Goal: Information Seeking & Learning: Learn about a topic

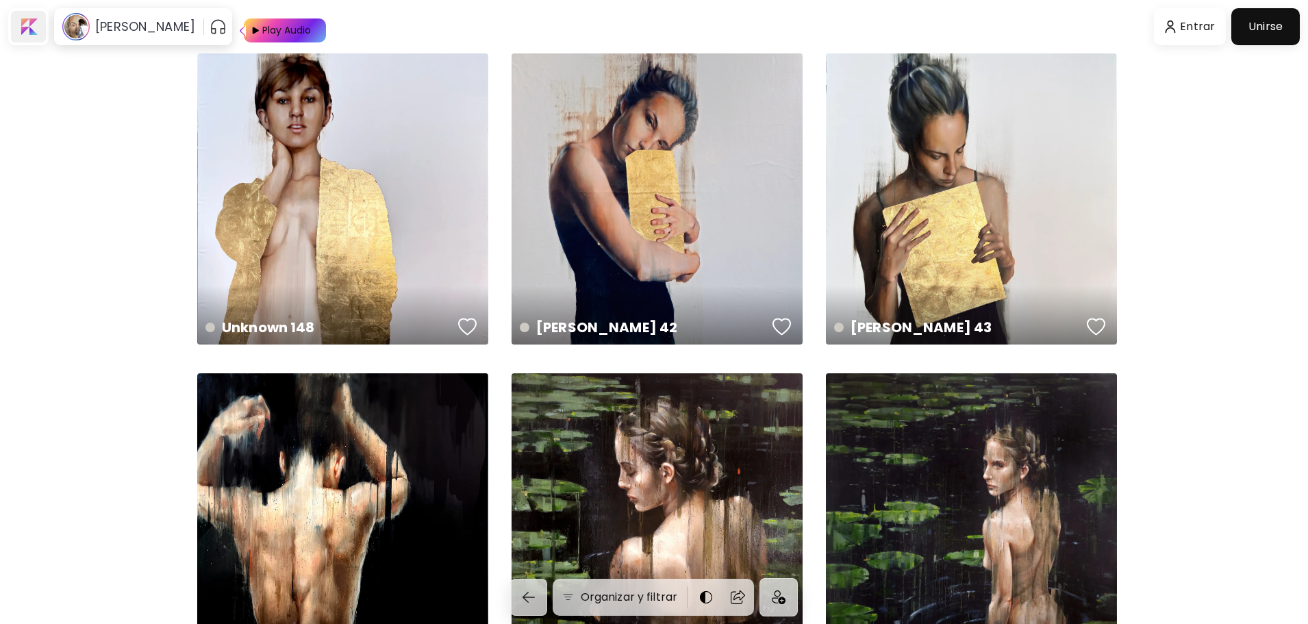
click at [36, 27] on div at bounding box center [28, 27] width 35 height 32
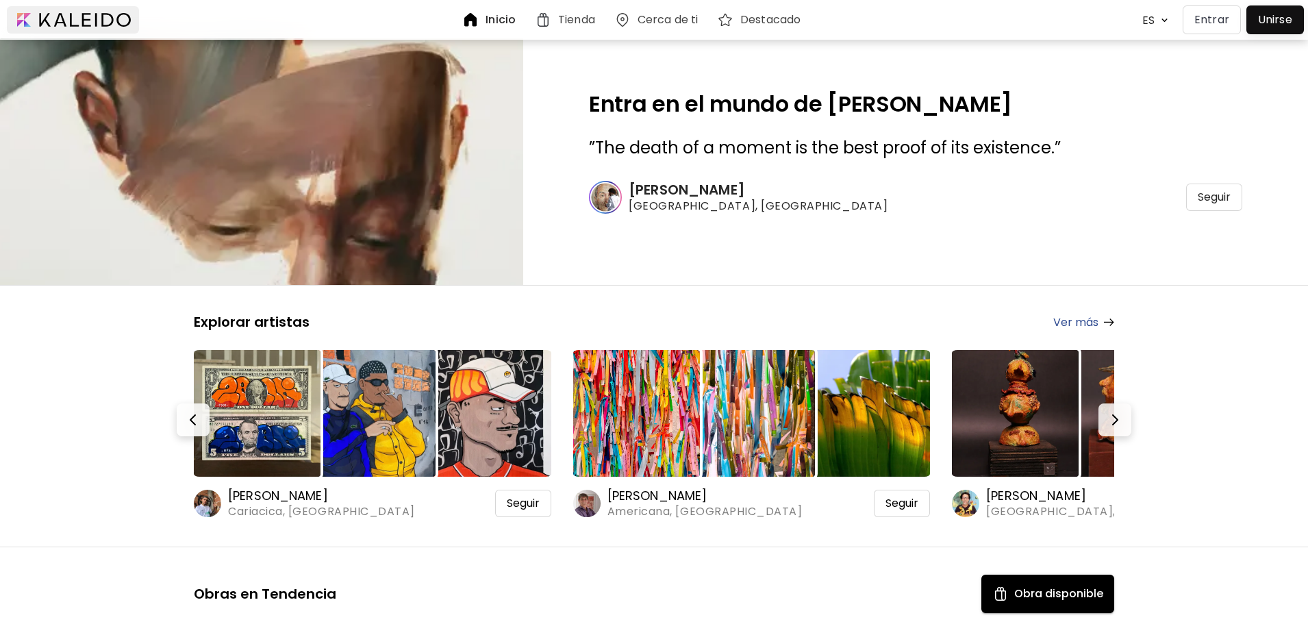
click at [79, 19] on div at bounding box center [73, 19] width 132 height 27
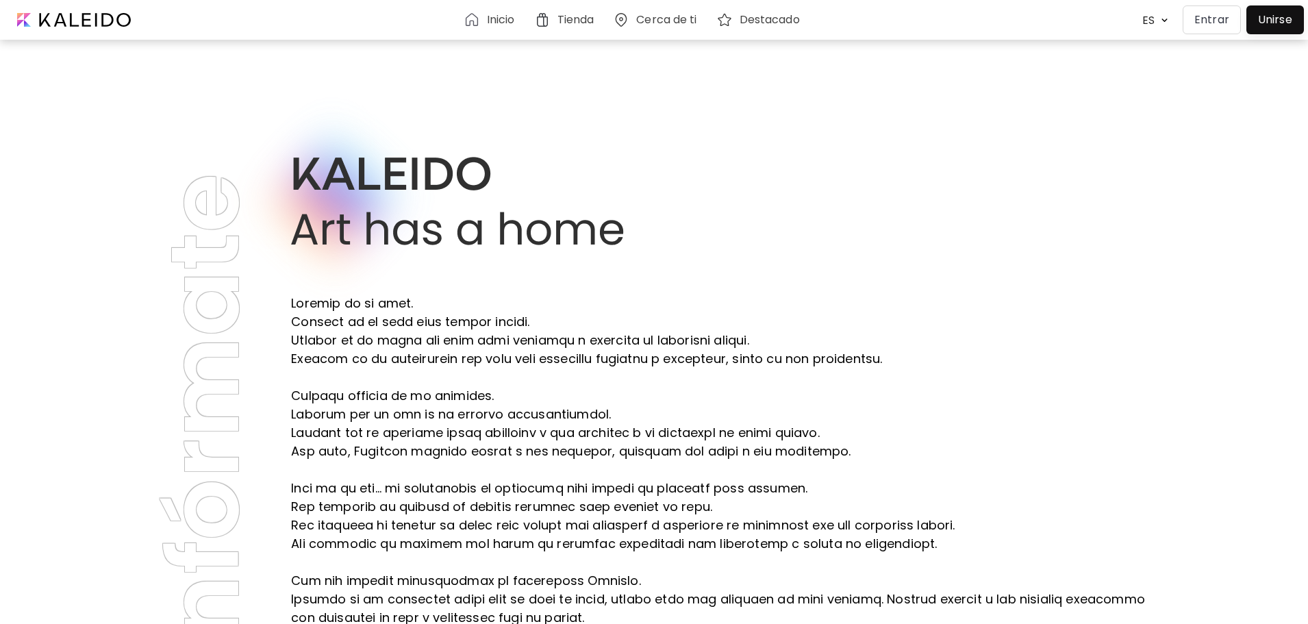
click at [652, 17] on h6 "Cerca de ti" at bounding box center [666, 19] width 60 height 11
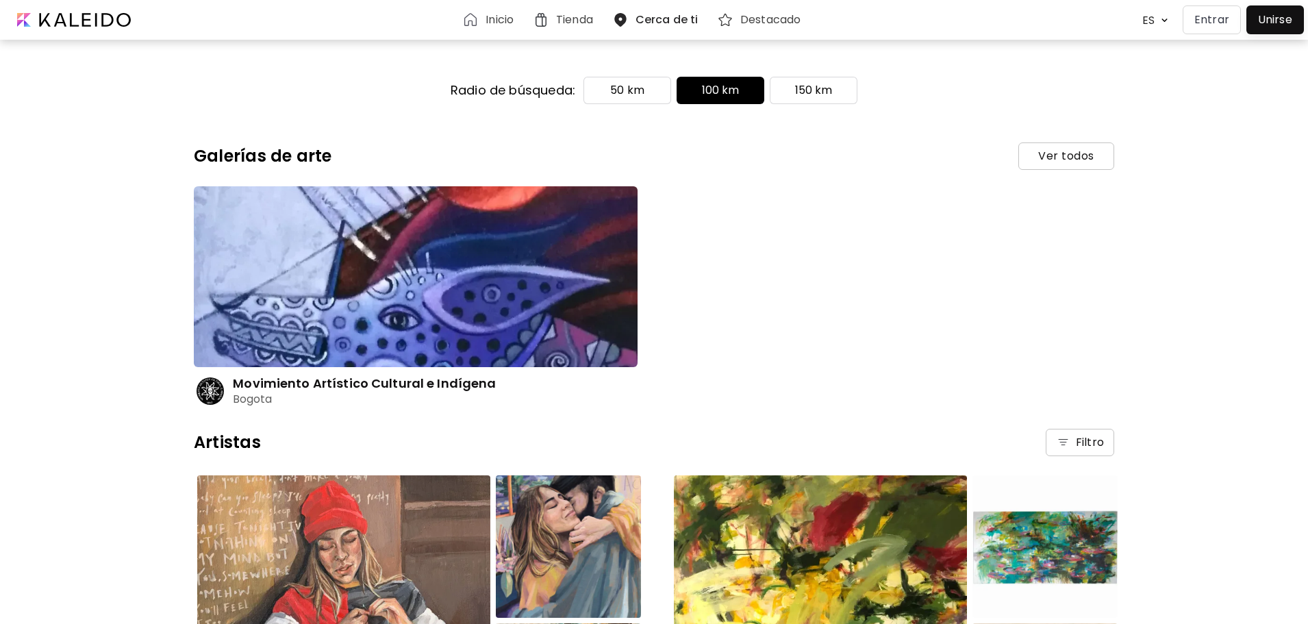
click at [441, 317] on img at bounding box center [416, 276] width 444 height 181
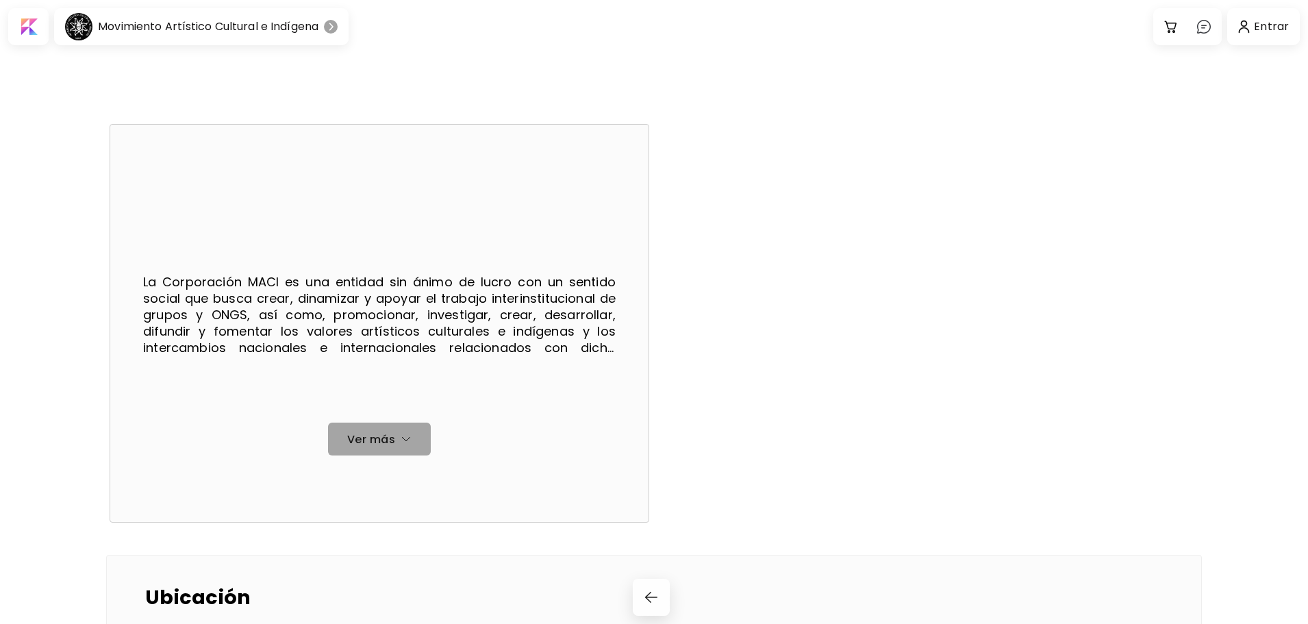
click at [390, 432] on span "Ver más" at bounding box center [379, 439] width 81 height 14
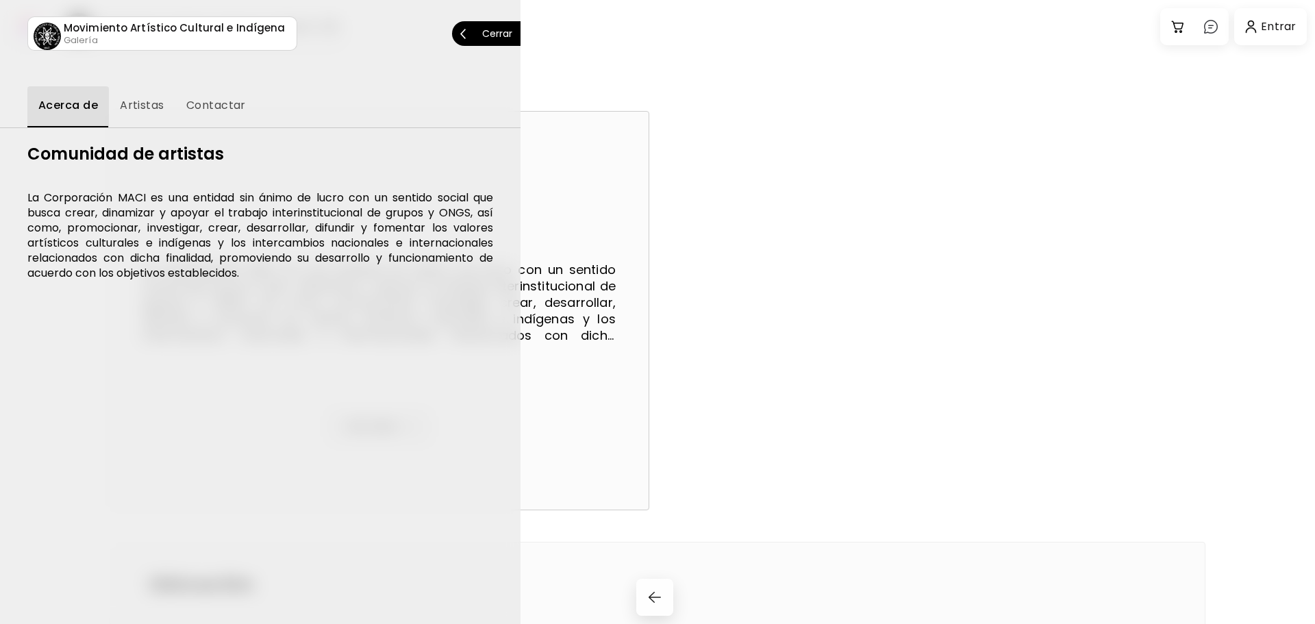
click at [570, 408] on div at bounding box center [657, 312] width 1315 height 624
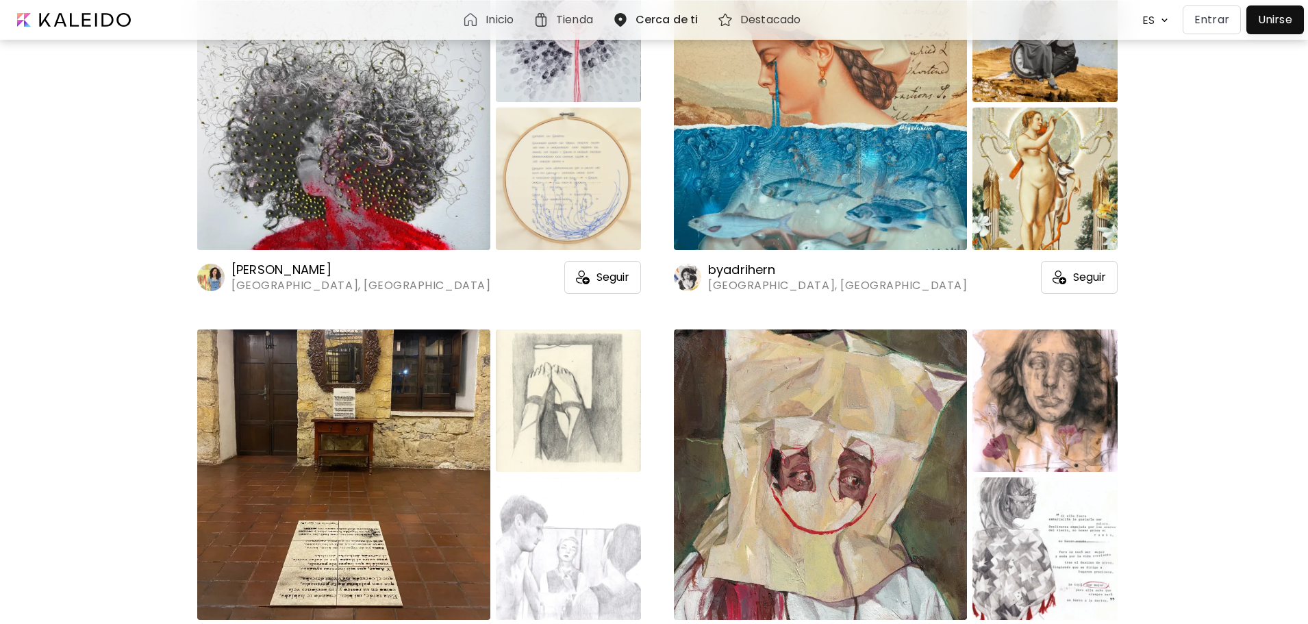
scroll to position [1301, 0]
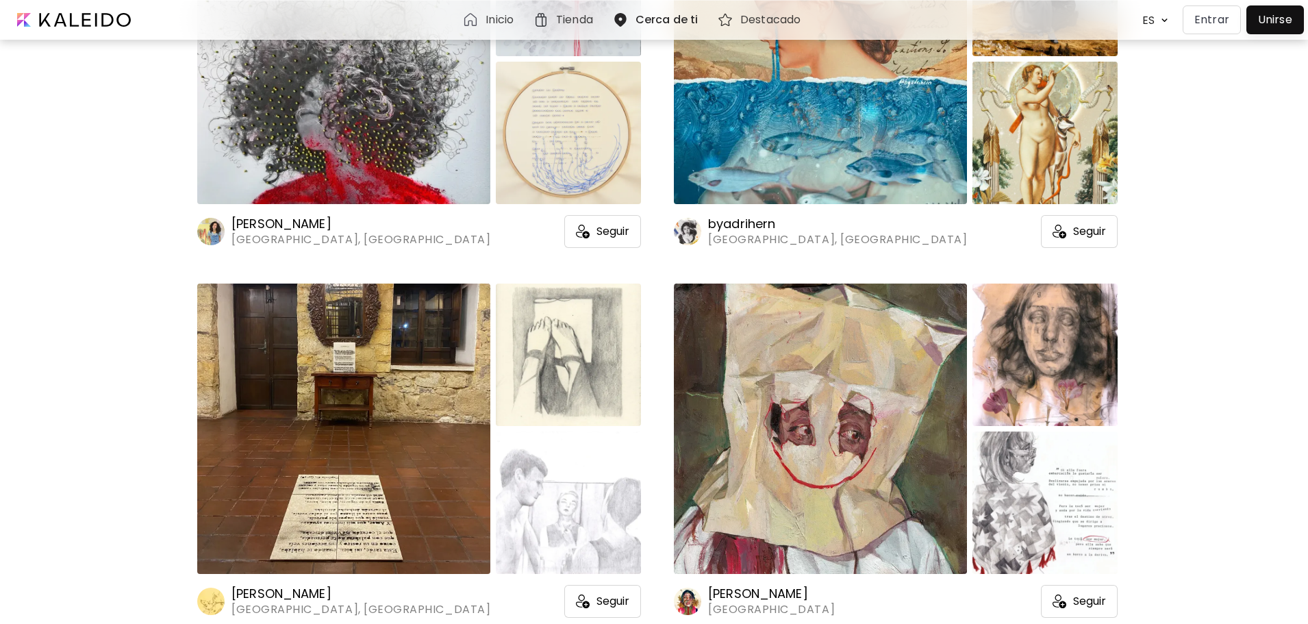
click at [371, 342] on img at bounding box center [343, 429] width 293 height 290
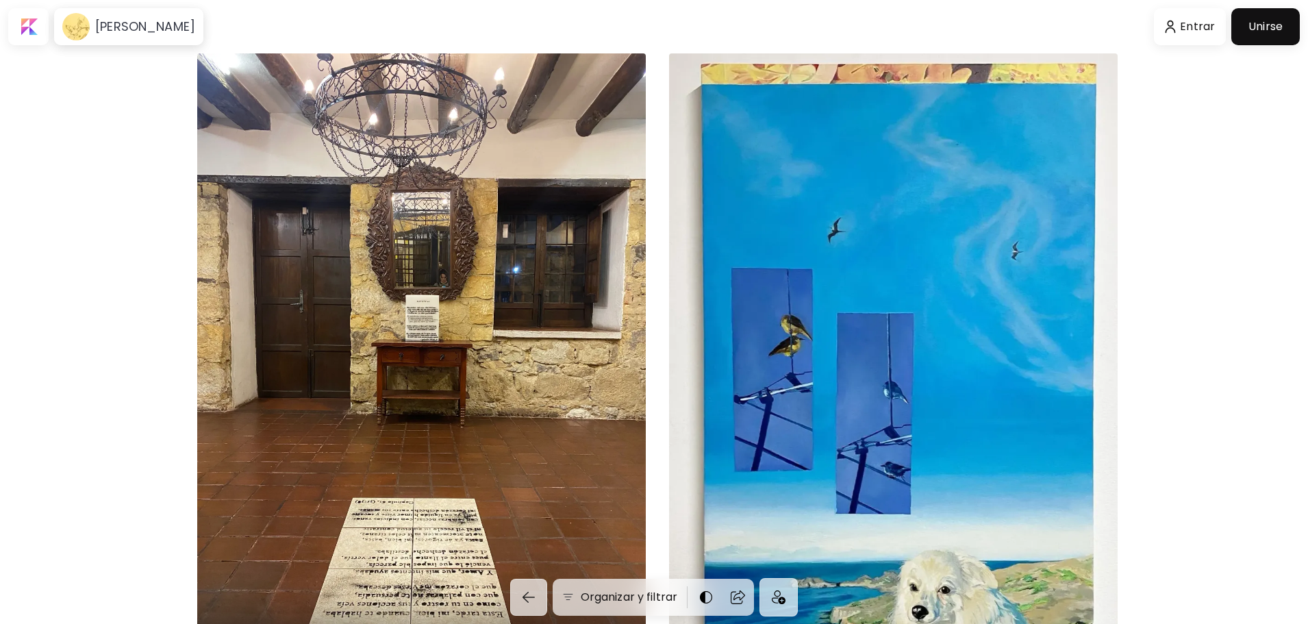
click at [371, 342] on div "Entre el cielo y la tierra 70 x 120 cm" at bounding box center [421, 352] width 449 height 599
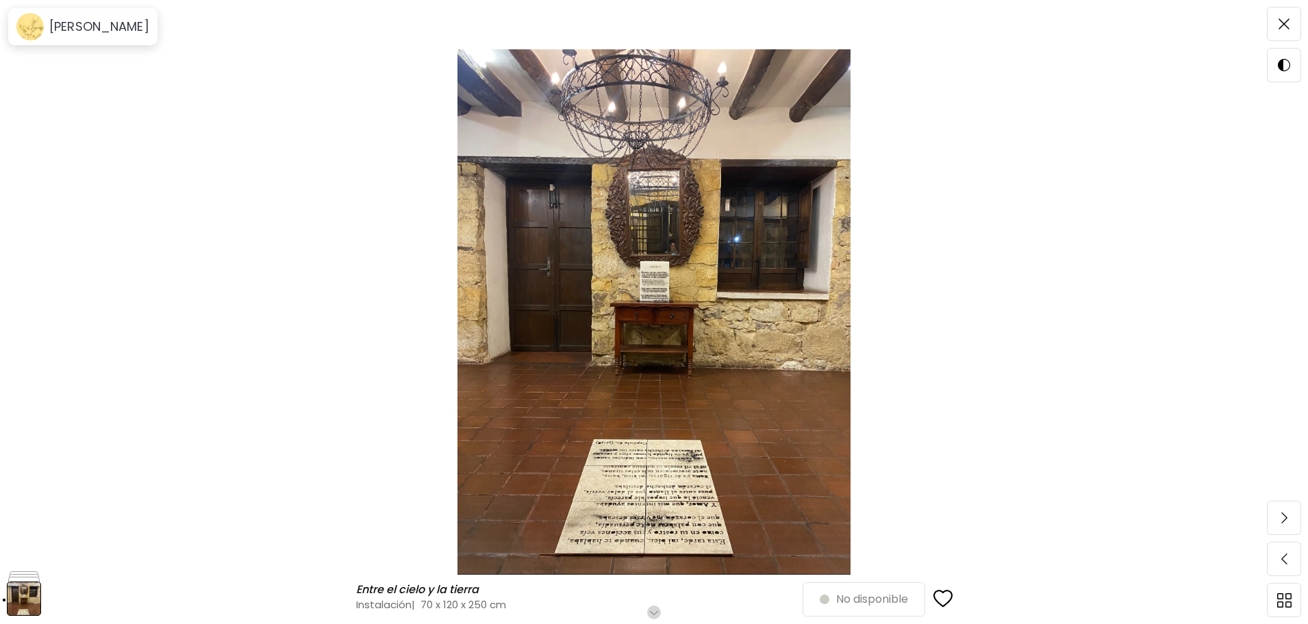
click at [631, 285] on img at bounding box center [654, 311] width 1193 height 525
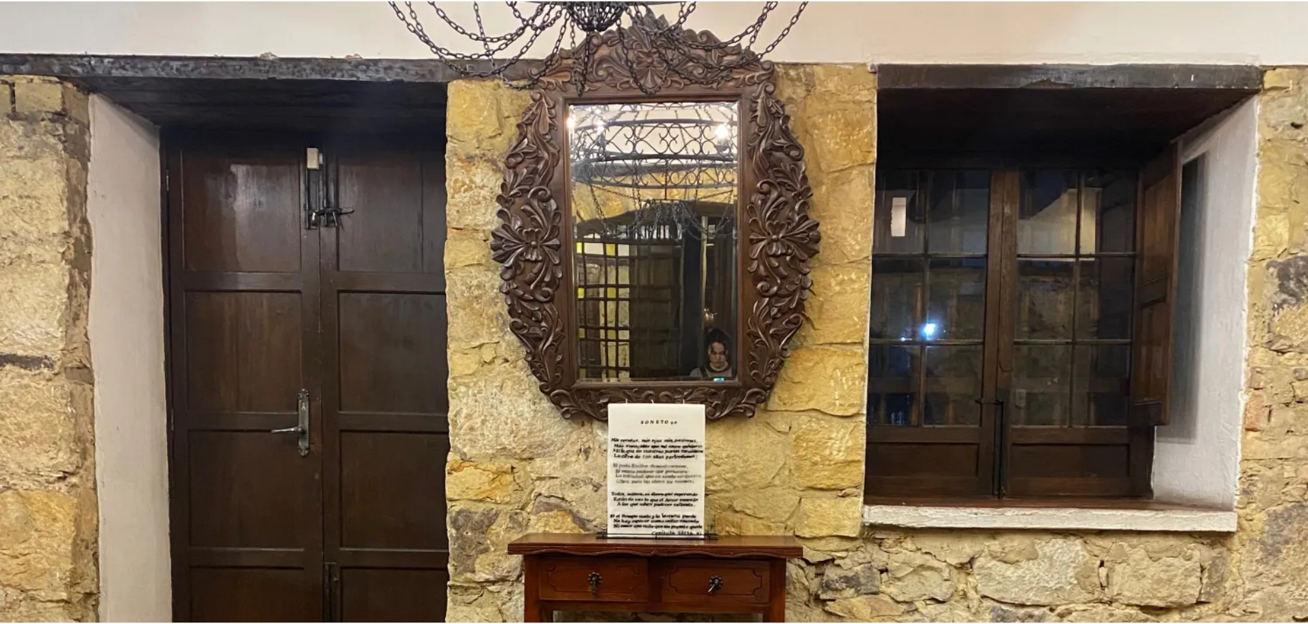
scroll to position [342, 0]
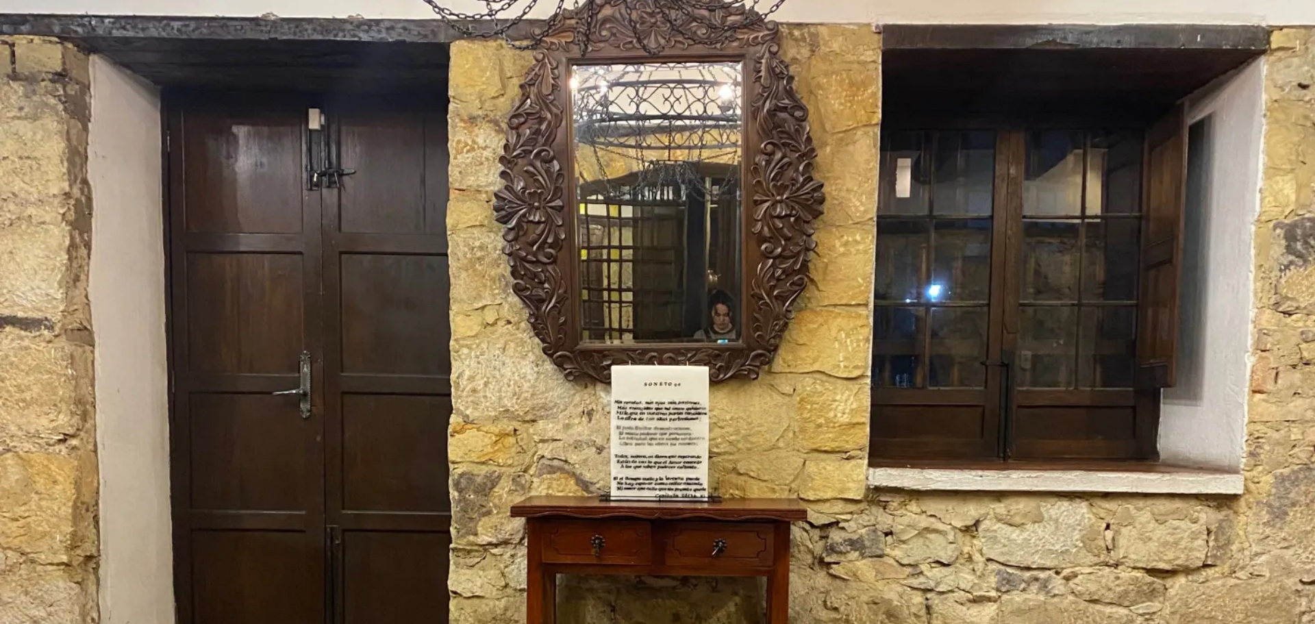
click at [631, 285] on img at bounding box center [657, 535] width 1315 height 1755
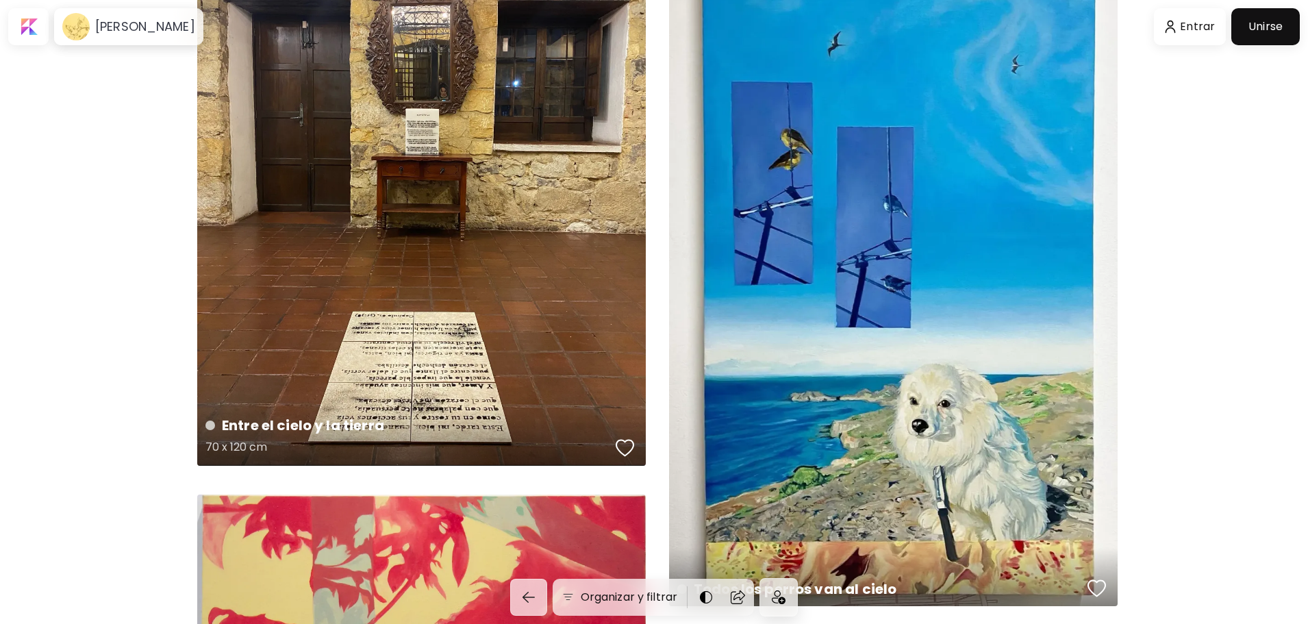
scroll to position [205, 0]
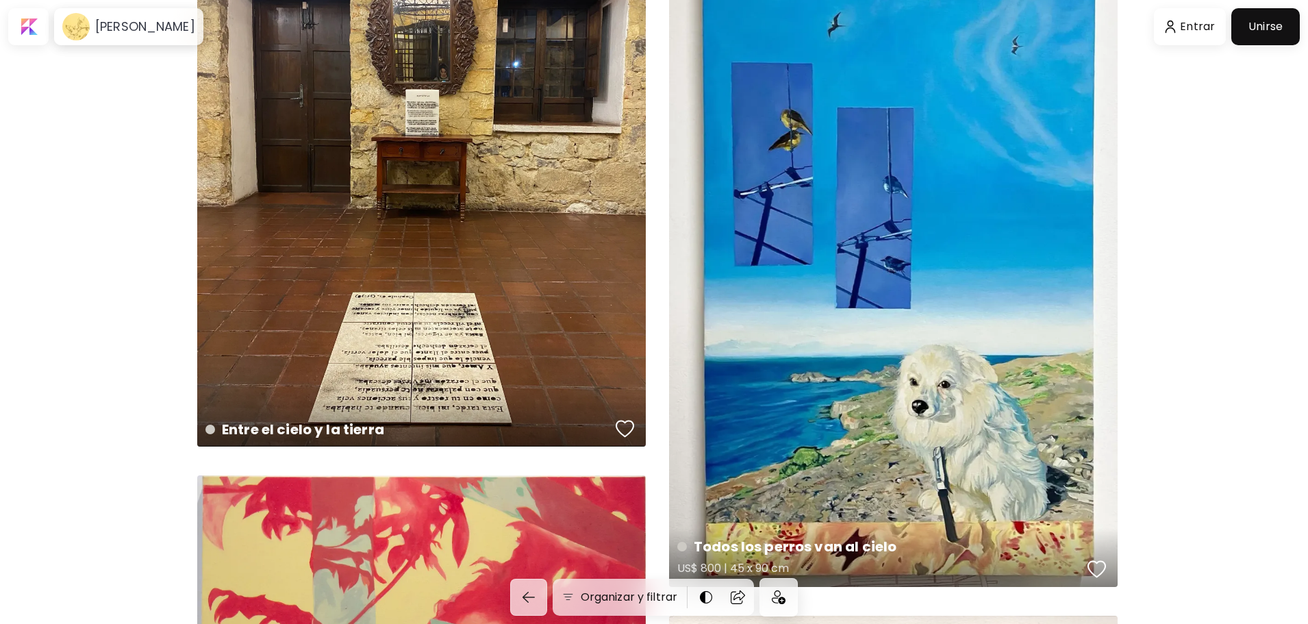
click at [849, 329] on div "Todos los perros van al cielo US$ 800 | 45 x 90 cm" at bounding box center [893, 217] width 449 height 739
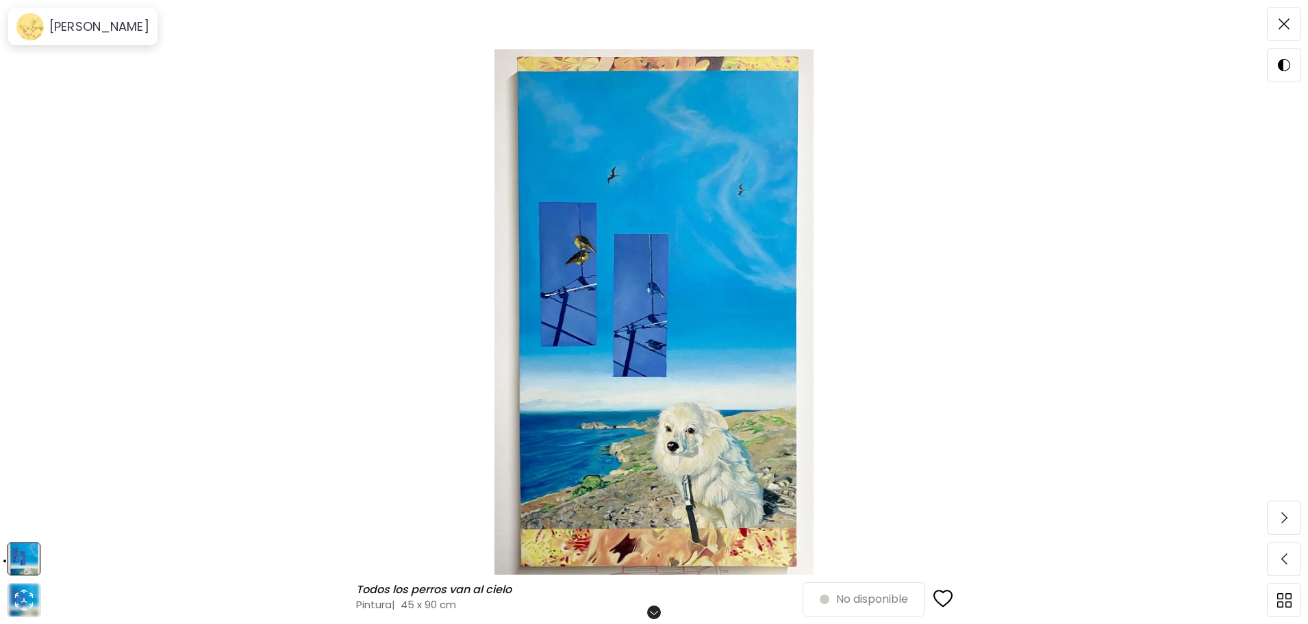
click at [688, 351] on img at bounding box center [654, 311] width 1193 height 525
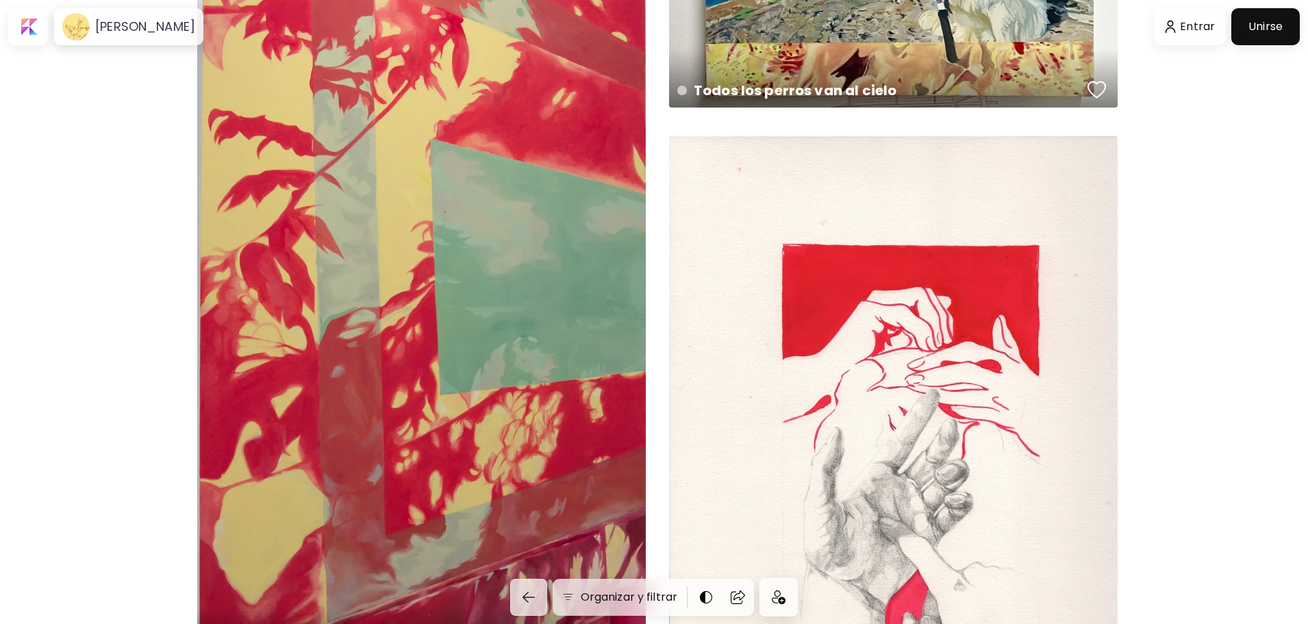
scroll to position [753, 0]
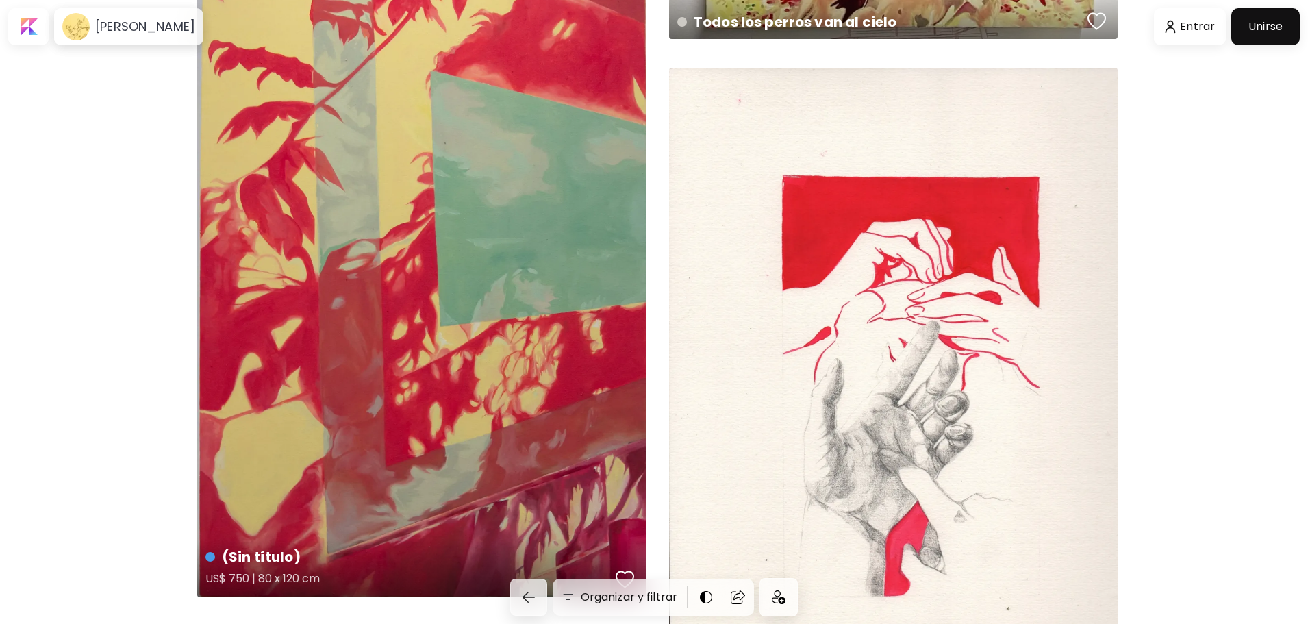
click at [596, 256] on div "(Sin título) US$ 750 | 80 x 120 cm" at bounding box center [421, 262] width 449 height 670
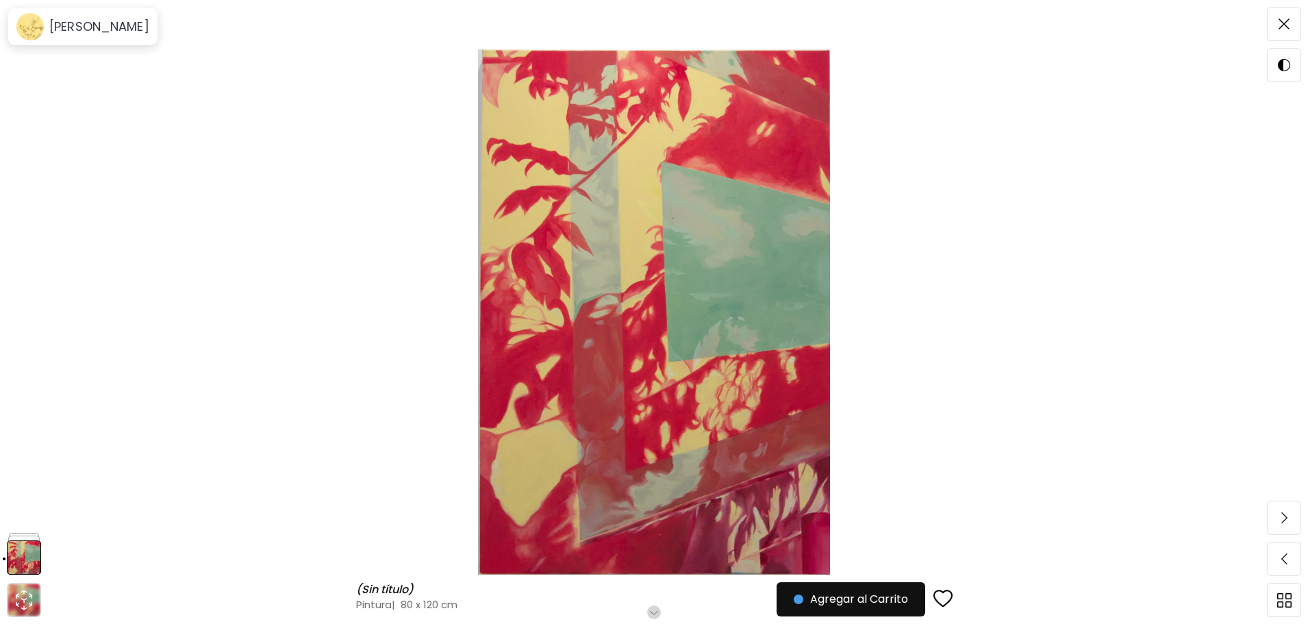
click at [844, 338] on img at bounding box center [654, 311] width 1193 height 525
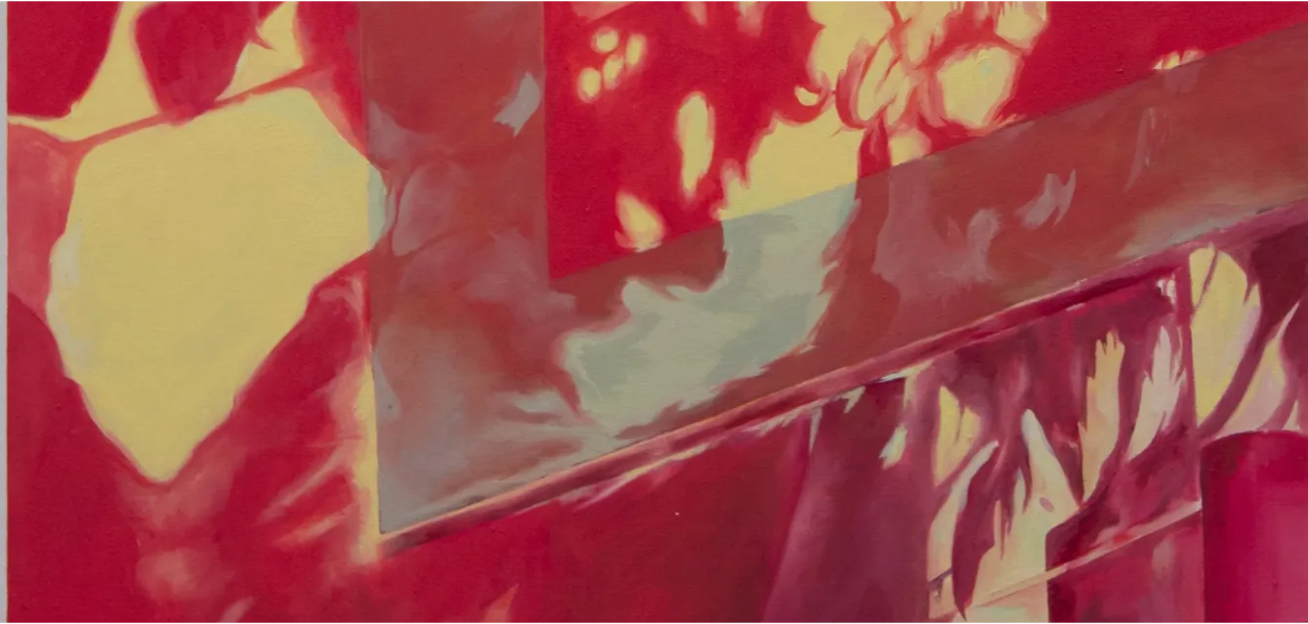
scroll to position [1330, 0]
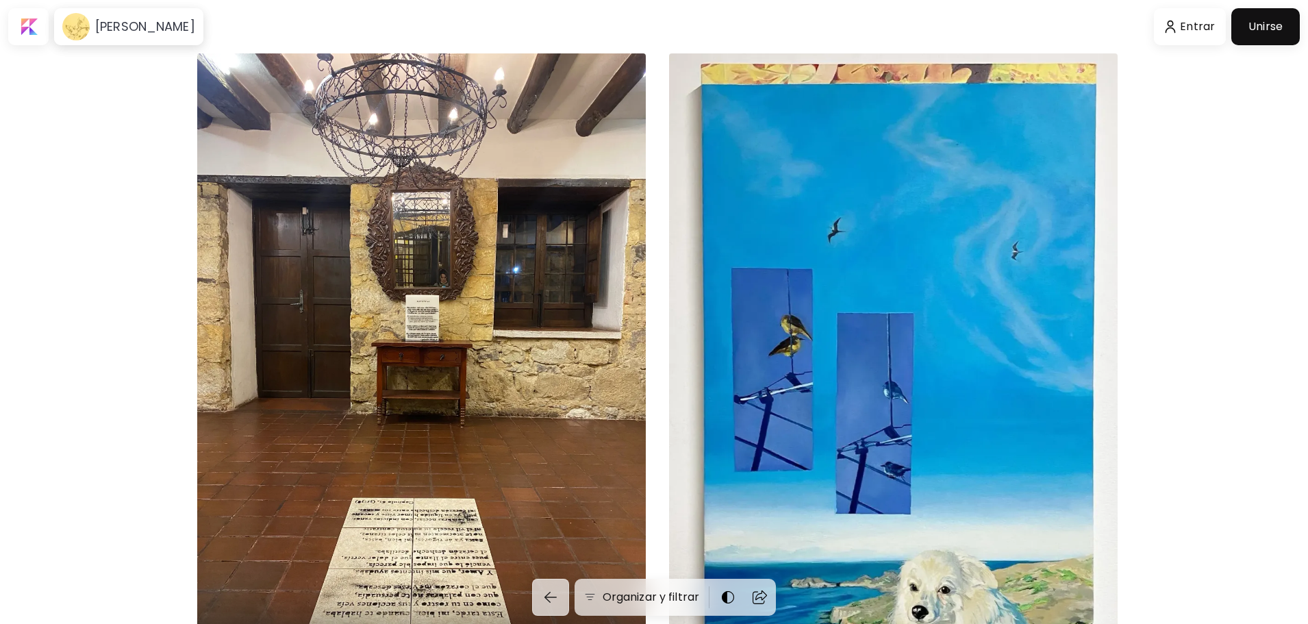
scroll to position [753, 0]
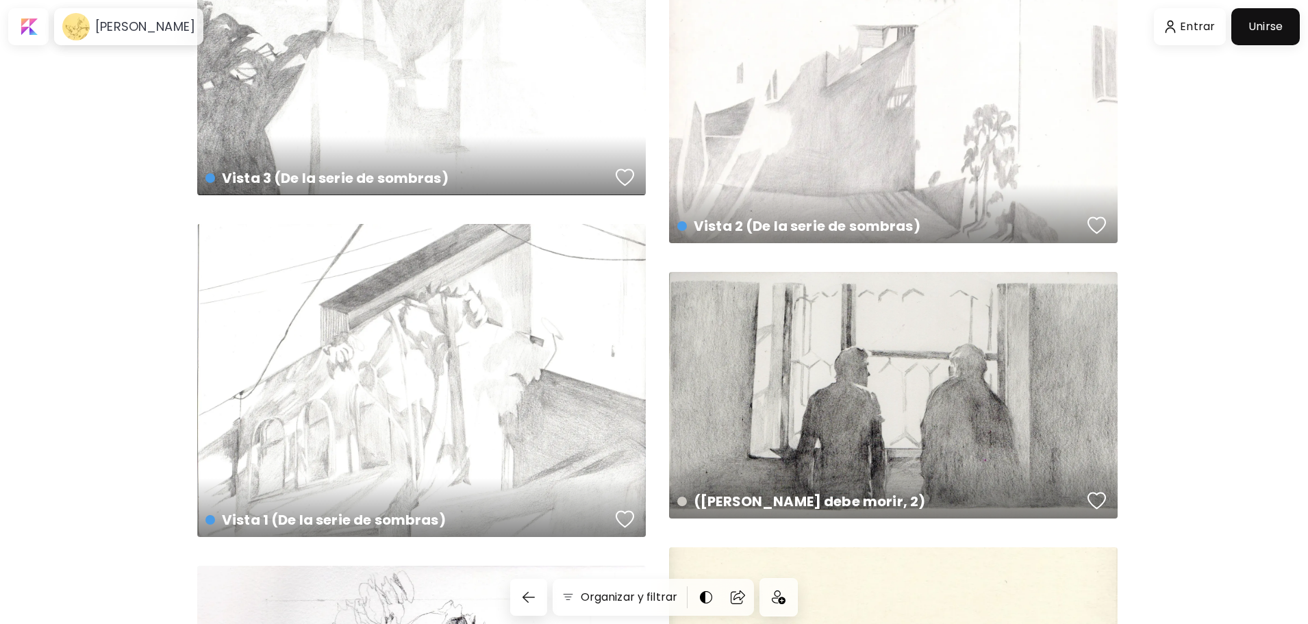
scroll to position [3698, 0]
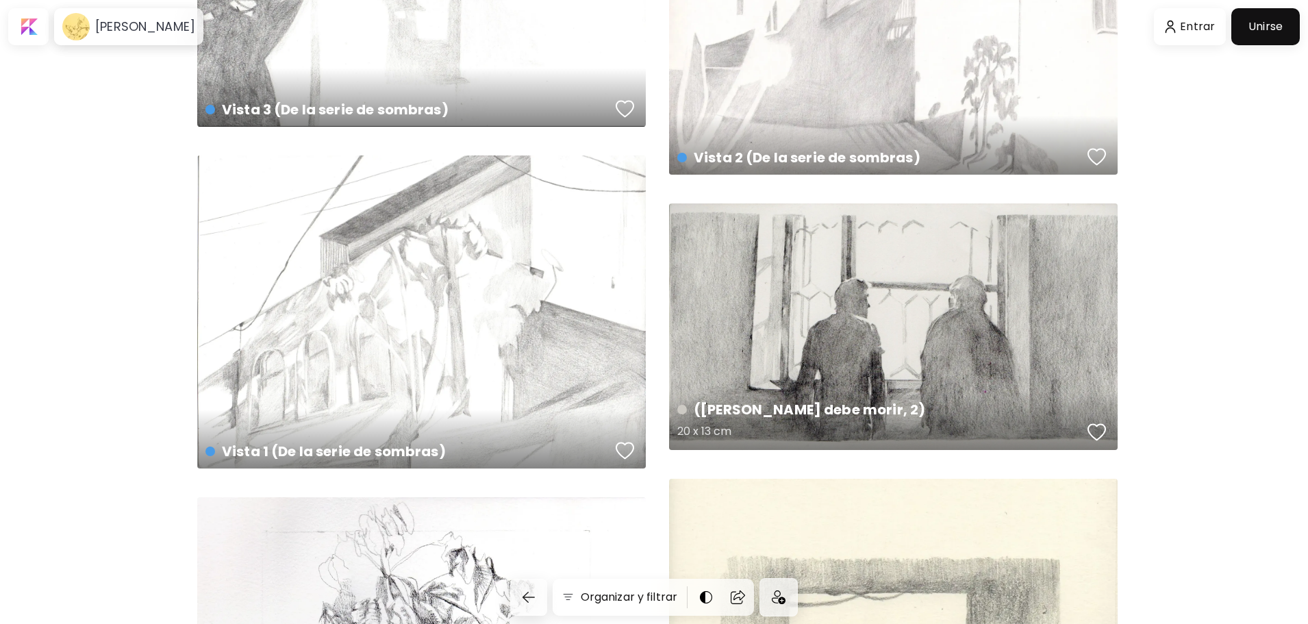
click at [915, 325] on div "([PERSON_NAME] debe morir, 2) 20 x 13 cm" at bounding box center [893, 326] width 449 height 247
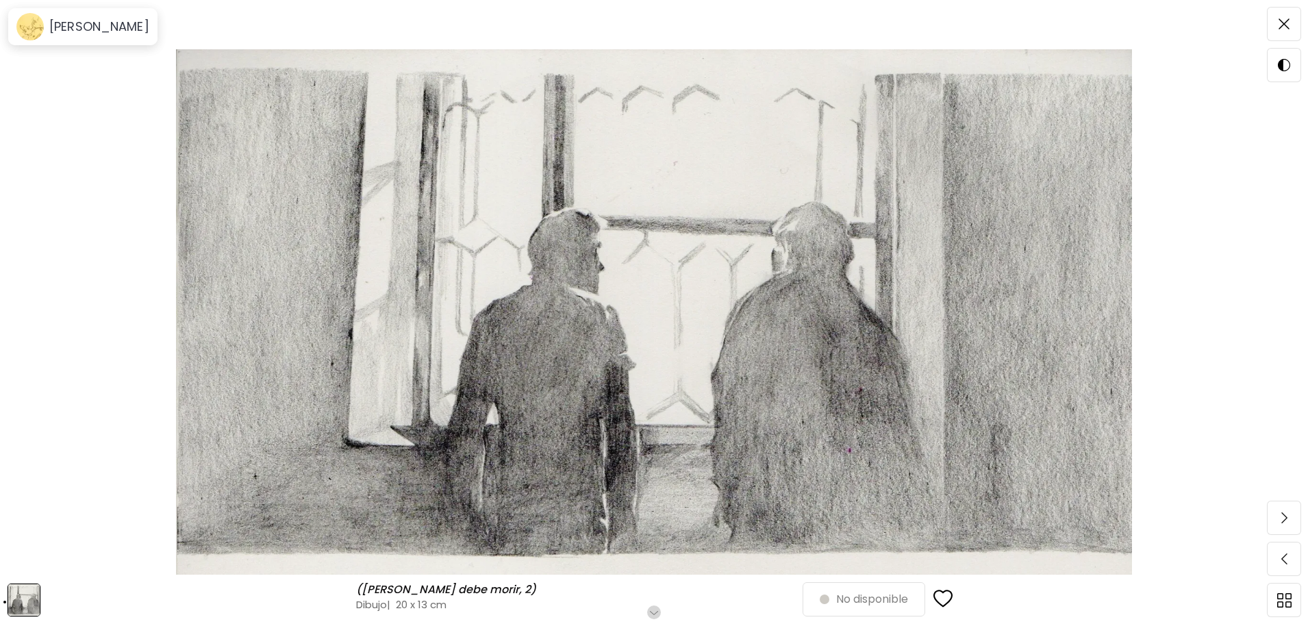
click at [912, 316] on img at bounding box center [654, 311] width 1193 height 525
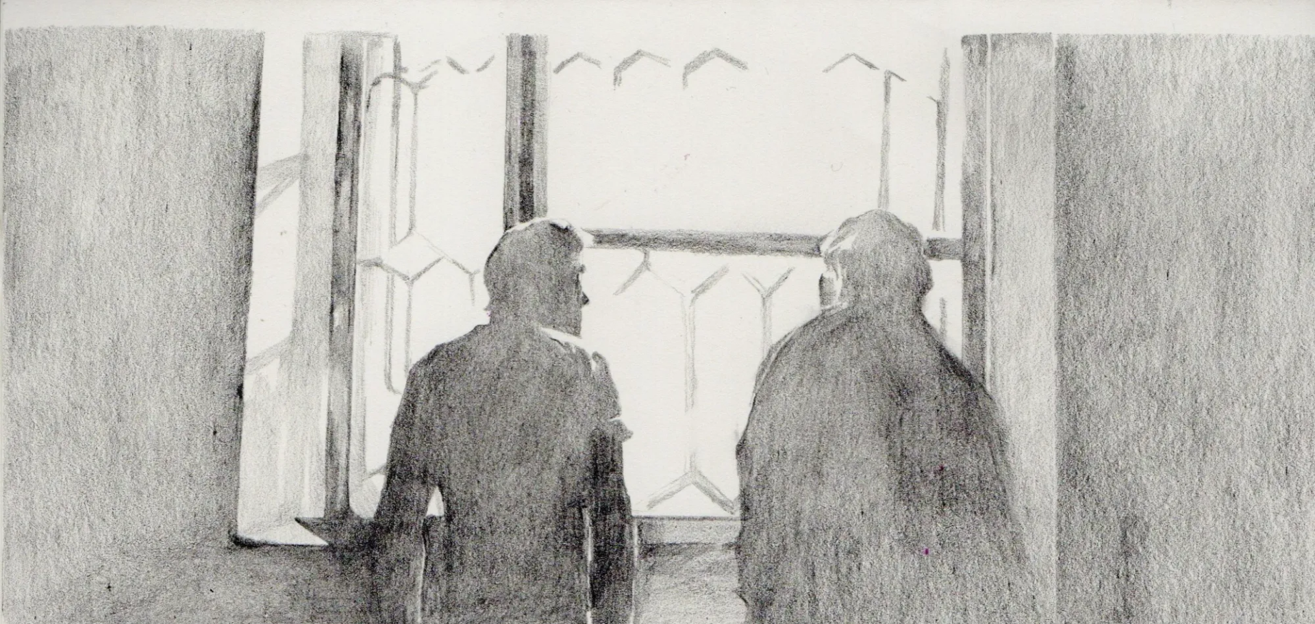
click at [912, 316] on img at bounding box center [657, 361] width 1315 height 723
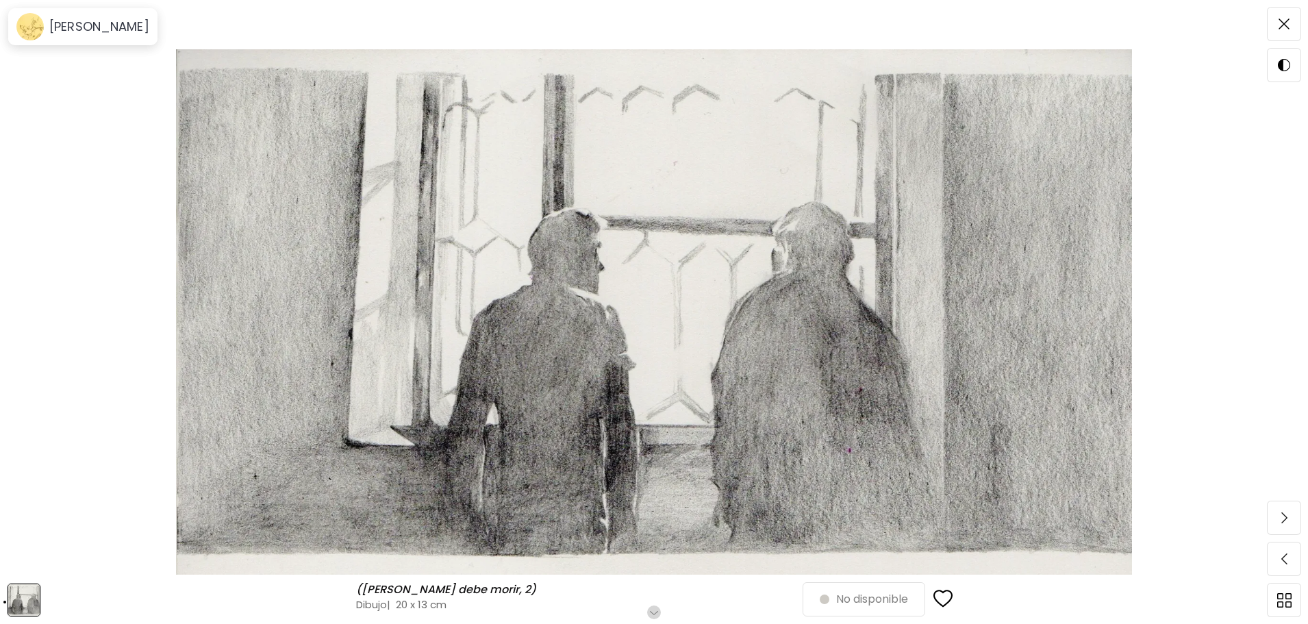
click at [60, 292] on img at bounding box center [654, 311] width 1193 height 525
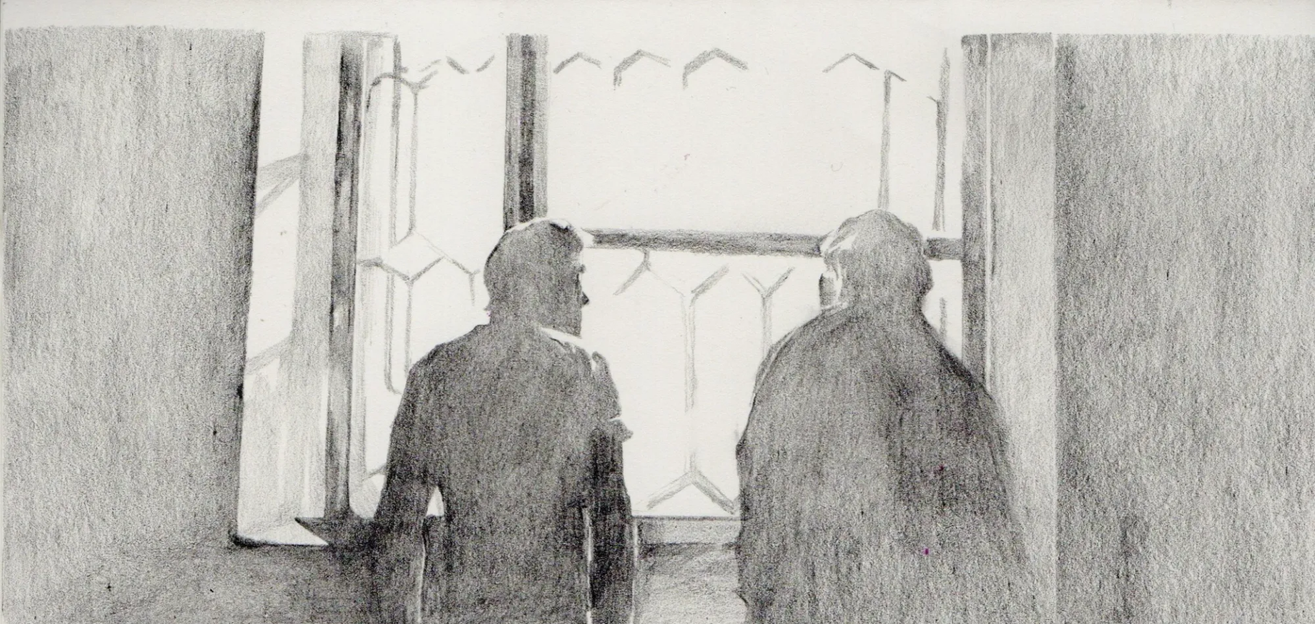
click at [169, 371] on img at bounding box center [657, 361] width 1315 height 723
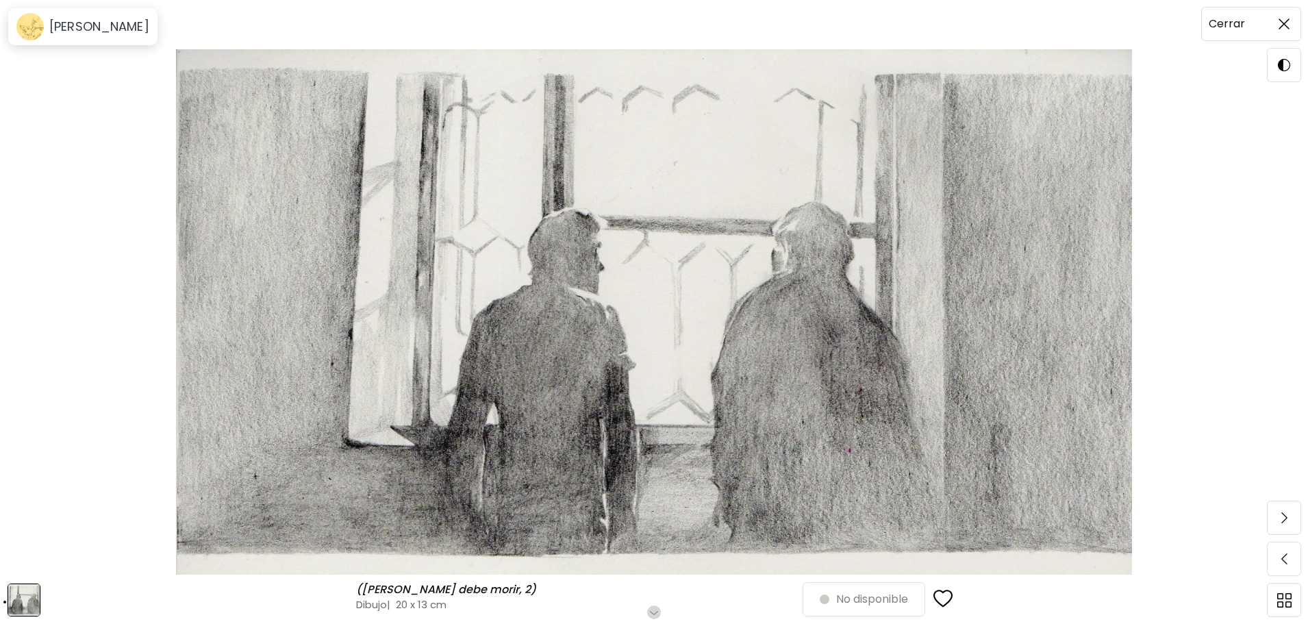
click at [1286, 26] on img at bounding box center [1284, 23] width 11 height 11
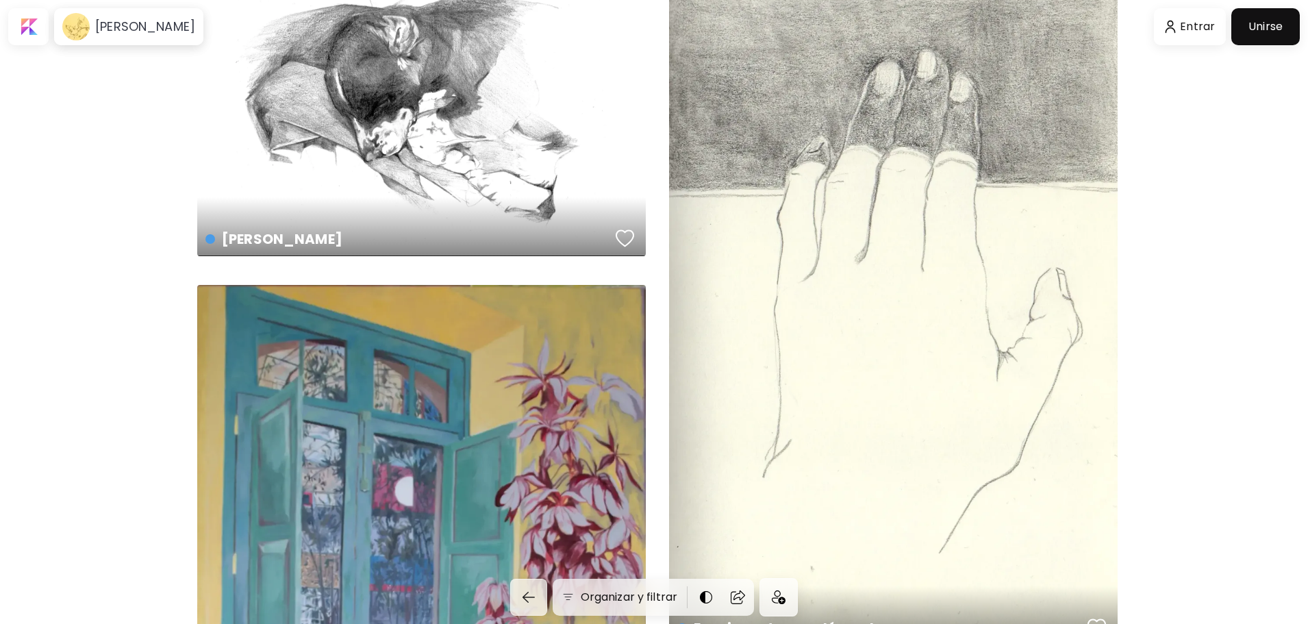
scroll to position [5890, 0]
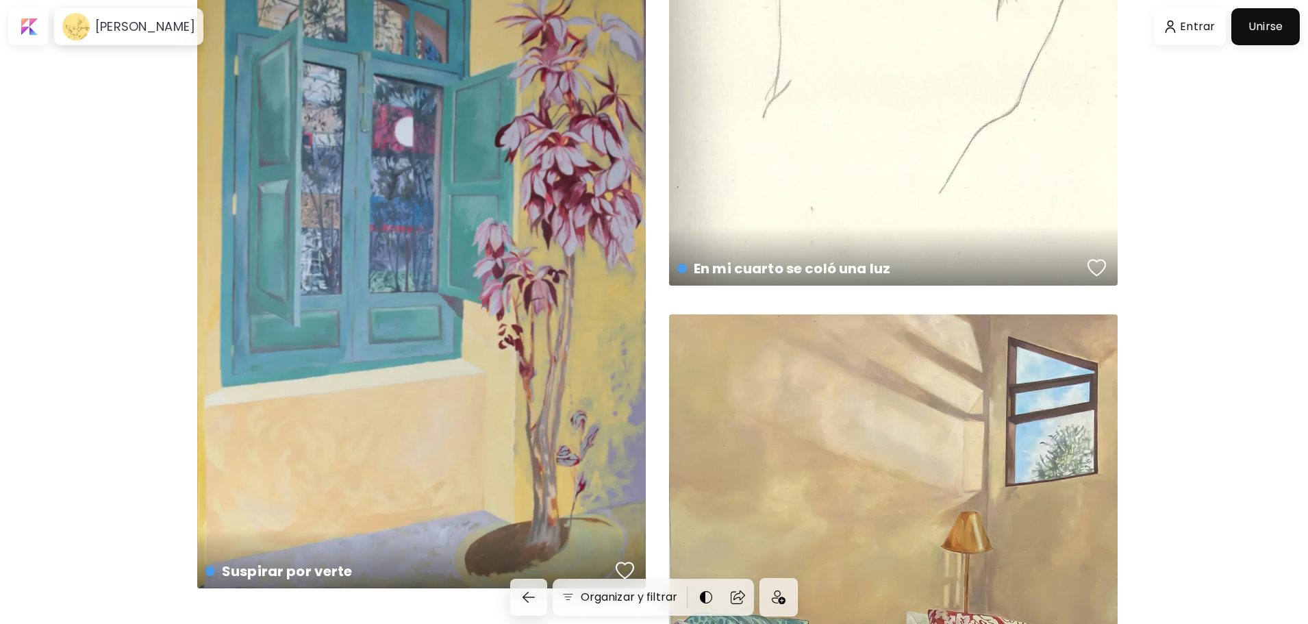
scroll to position [6113, 0]
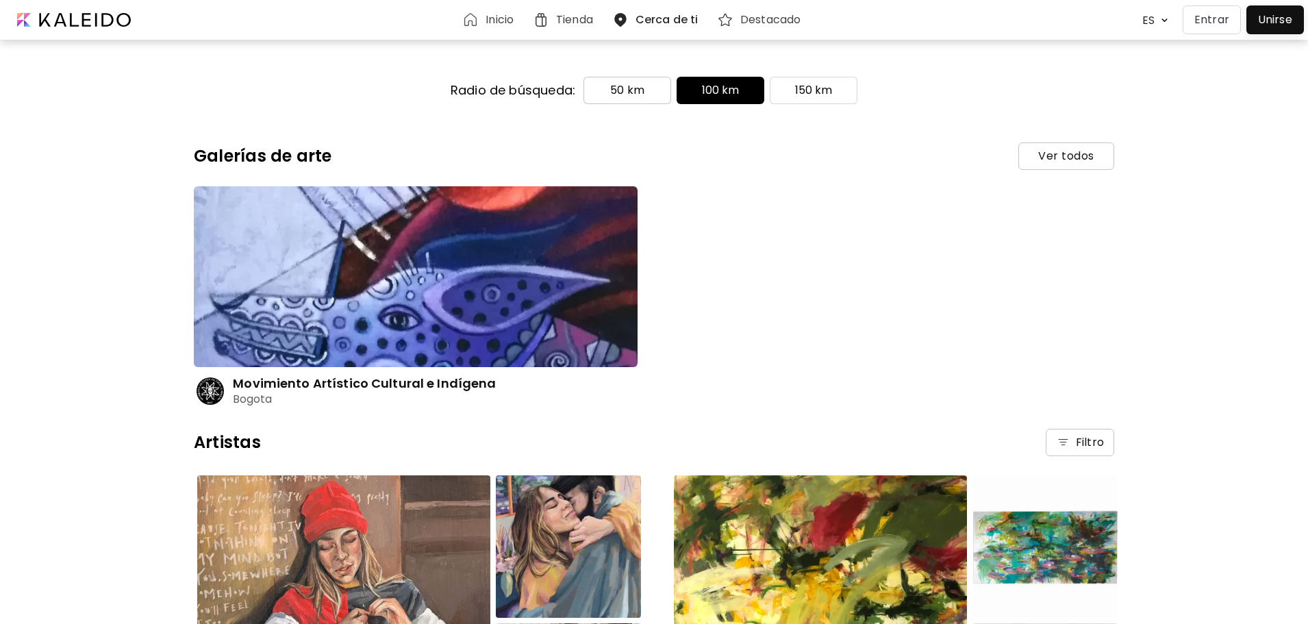
click at [652, 87] on span "50 km" at bounding box center [627, 90] width 64 height 16
click at [477, 10] on div "Inicio" at bounding box center [490, 19] width 71 height 33
